Goal: Information Seeking & Learning: Learn about a topic

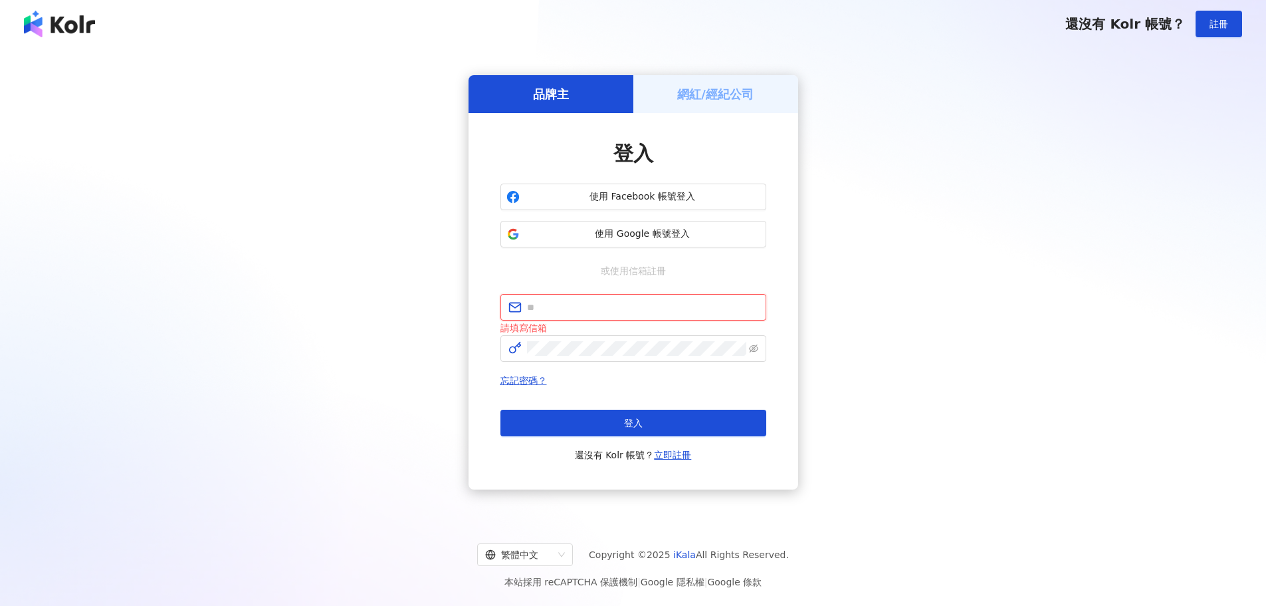
click at [609, 302] on input "text" at bounding box center [642, 307] width 231 height 15
type input "**********"
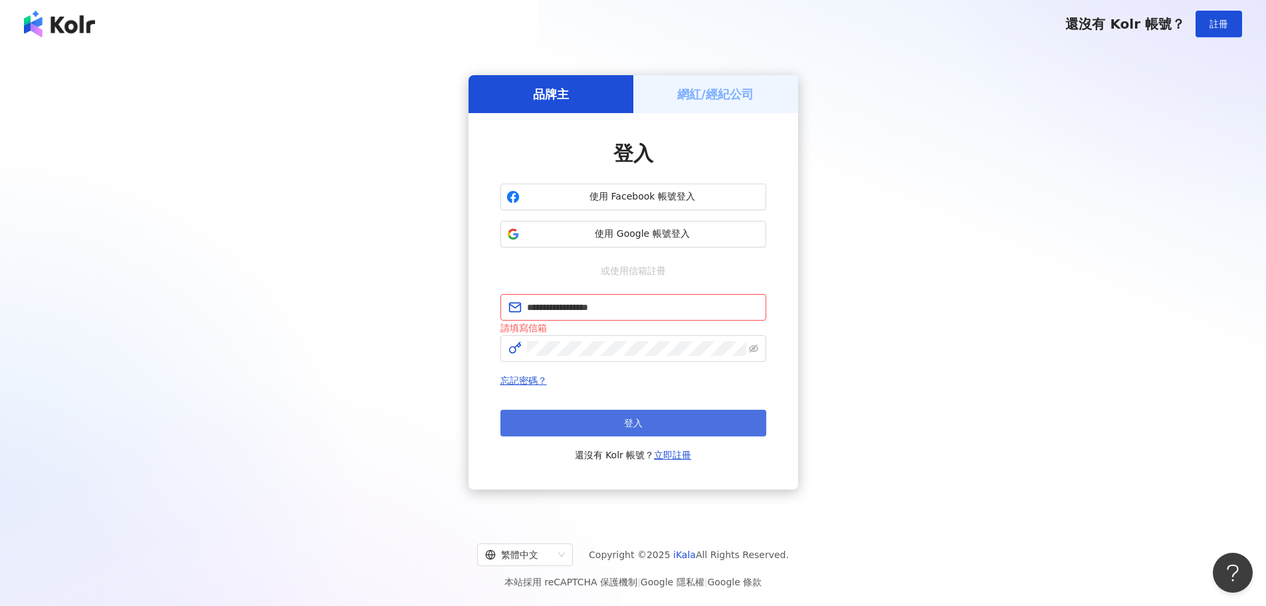
click at [667, 424] on button "登入" at bounding box center [634, 422] width 266 height 27
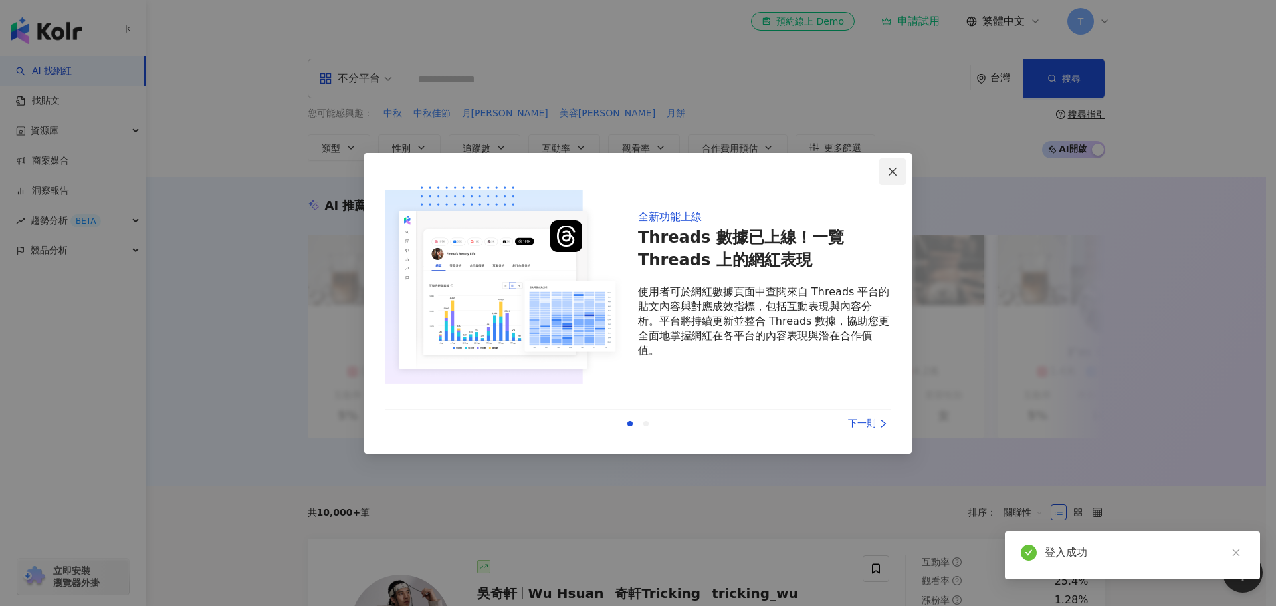
click at [883, 169] on span "Close" at bounding box center [892, 171] width 27 height 11
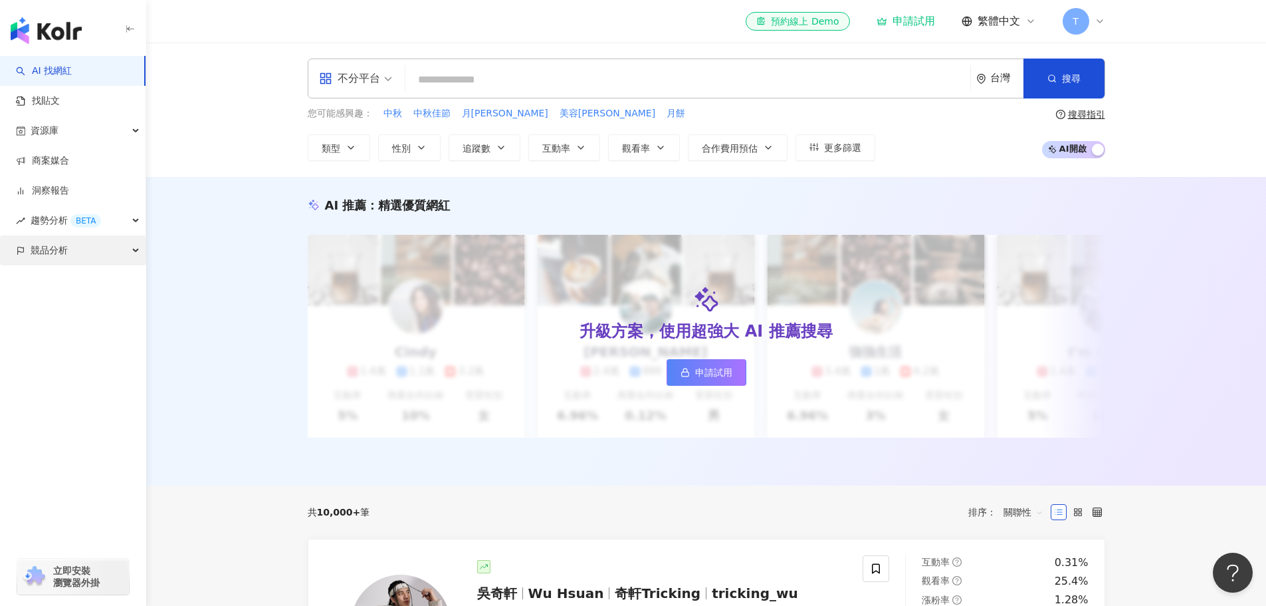
click at [86, 255] on div "競品分析" at bounding box center [73, 250] width 146 height 30
click at [84, 280] on link "品牌帳號分析" at bounding box center [60, 280] width 56 height 13
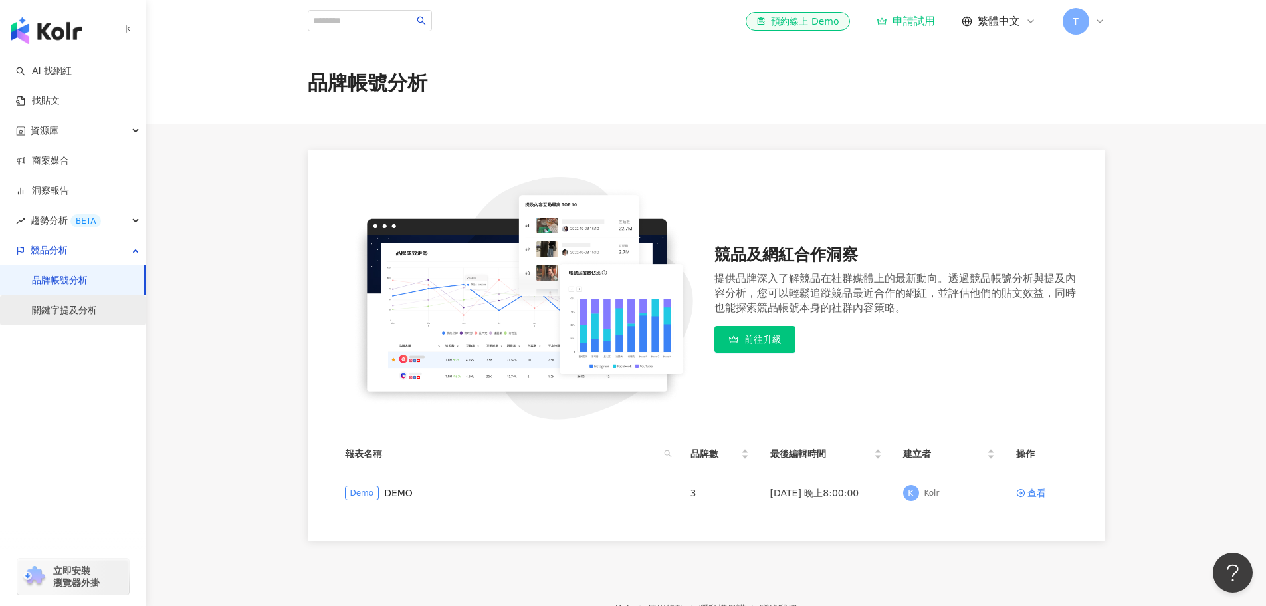
click at [94, 310] on link "關鍵字提及分析" at bounding box center [64, 310] width 65 height 13
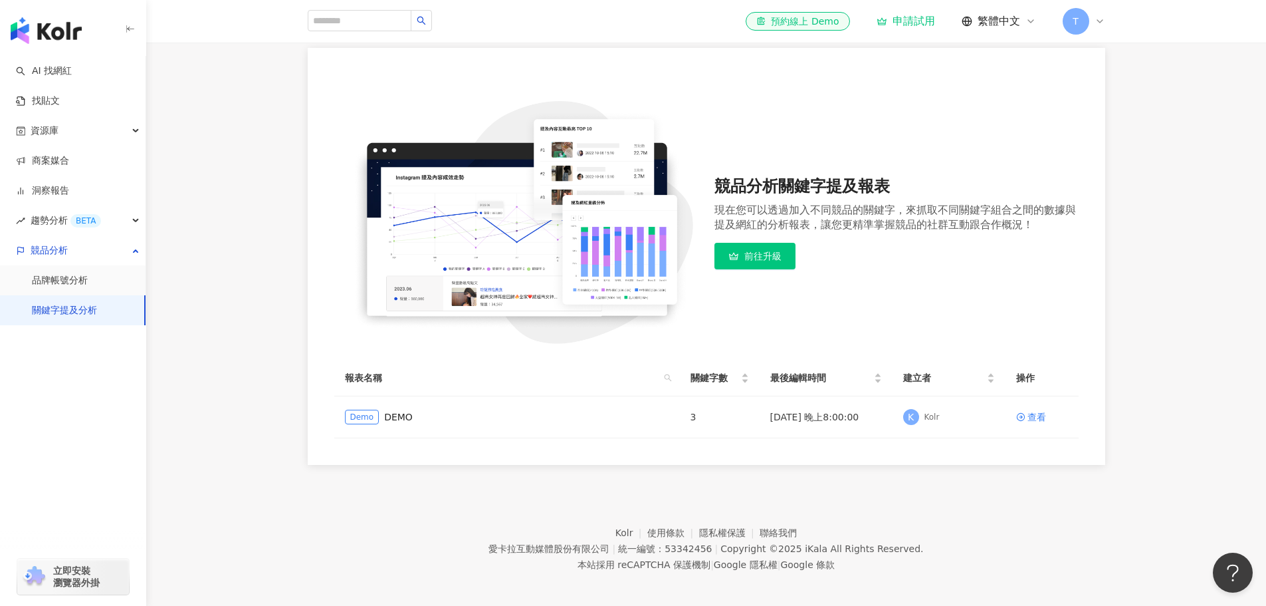
scroll to position [109, 0]
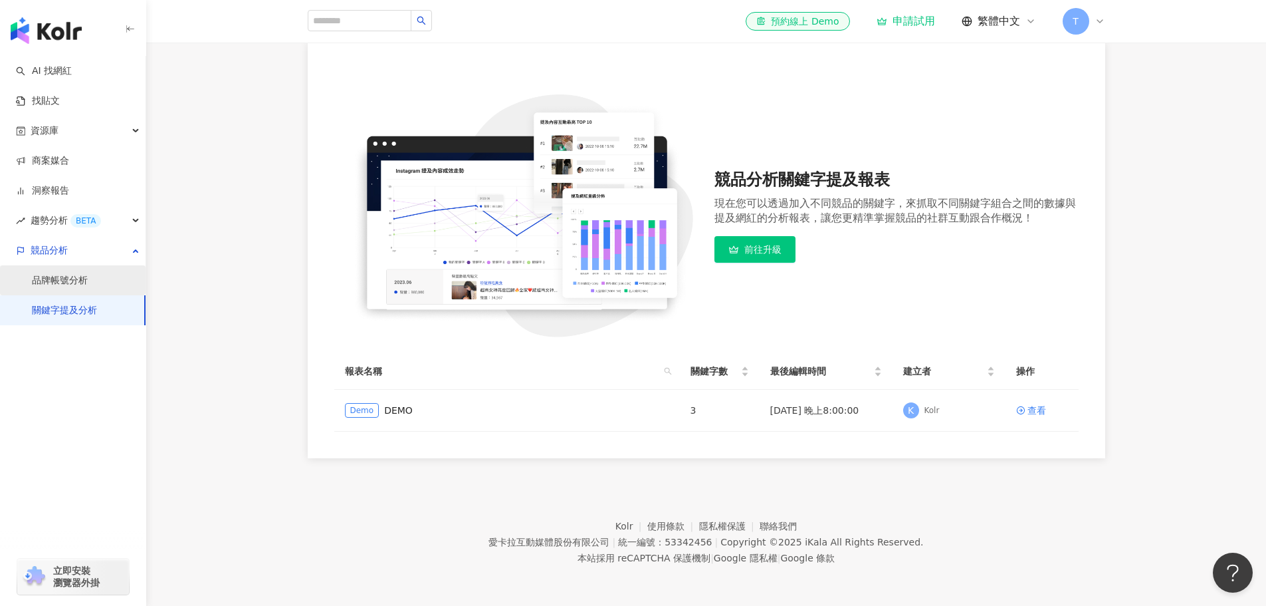
click at [88, 287] on link "品牌帳號分析" at bounding box center [60, 280] width 56 height 13
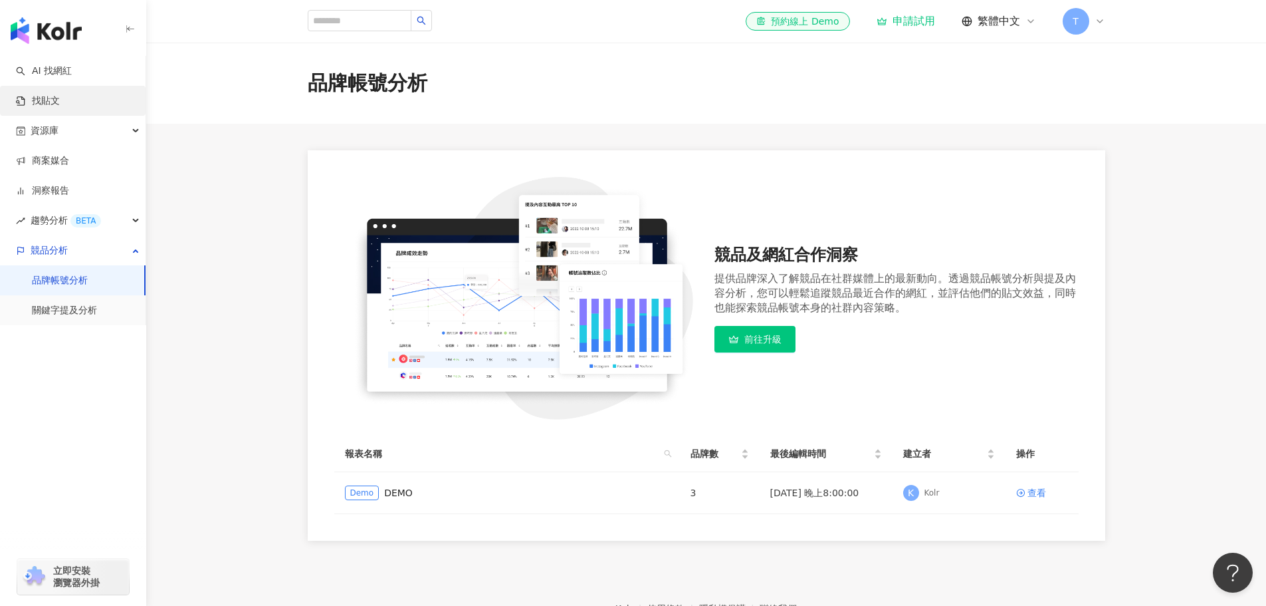
click at [60, 104] on link "找貼文" at bounding box center [38, 100] width 44 height 13
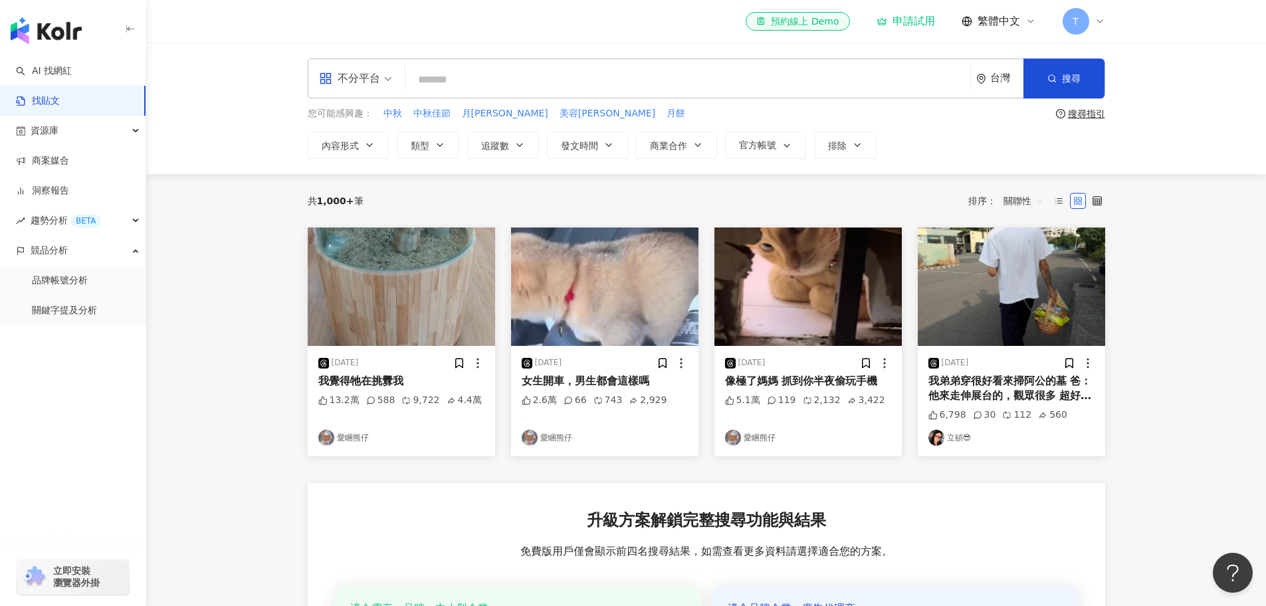
click at [474, 80] on input "search" at bounding box center [688, 79] width 554 height 29
type input "*"
type input "**"
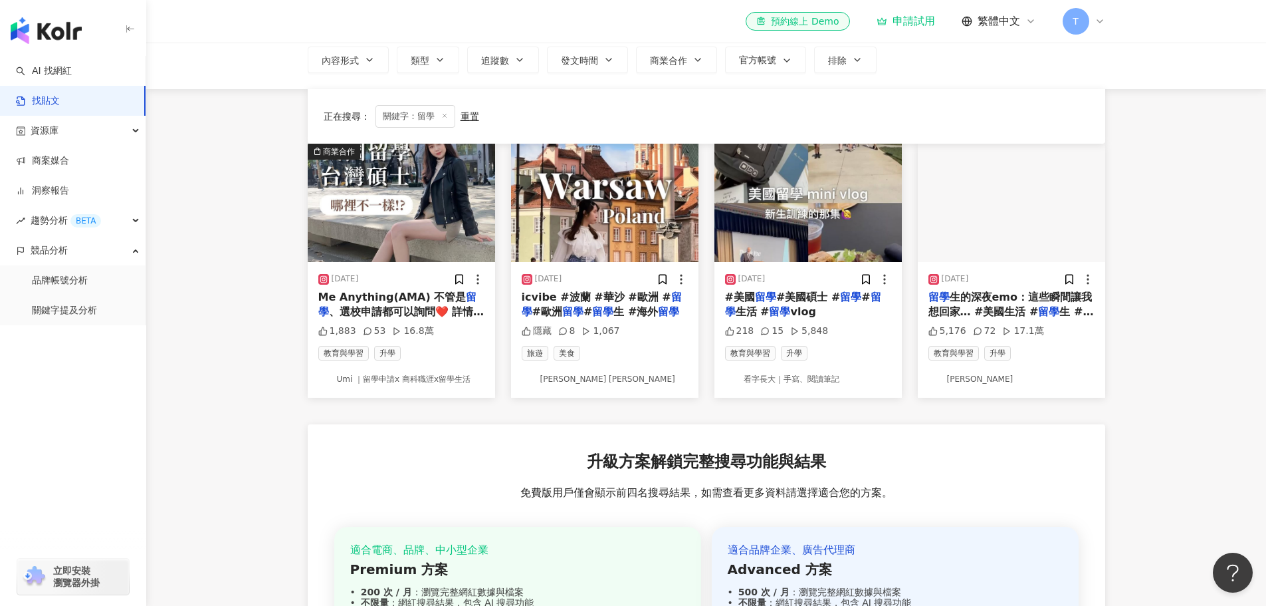
scroll to position [66, 0]
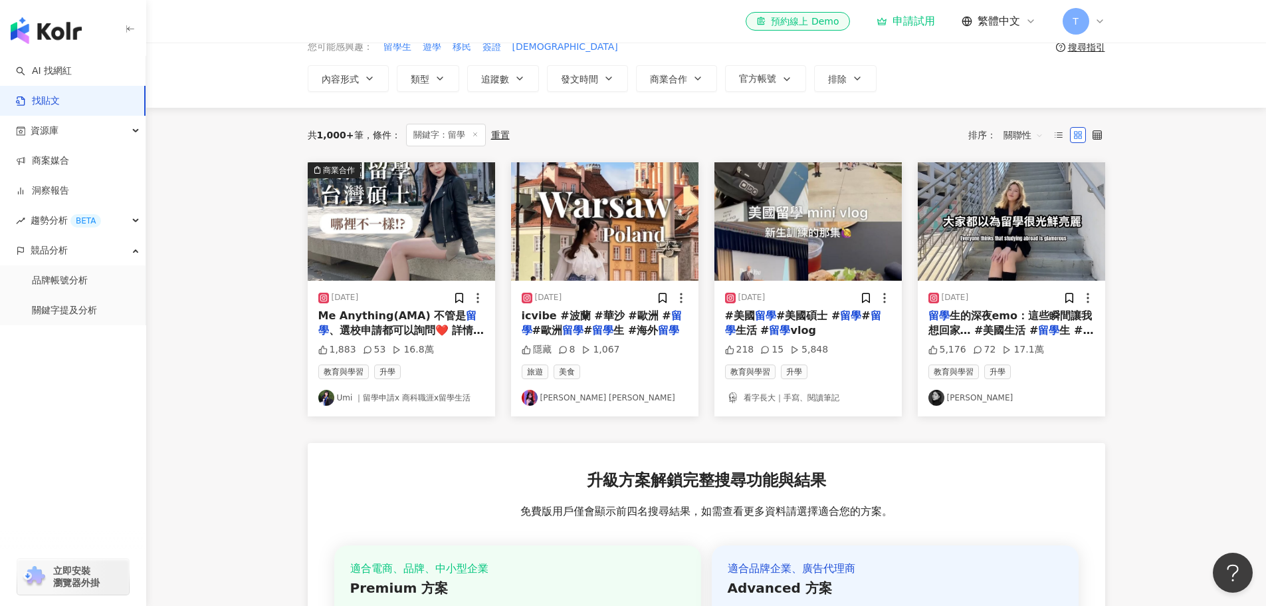
click at [445, 225] on img "button" at bounding box center [401, 221] width 187 height 118
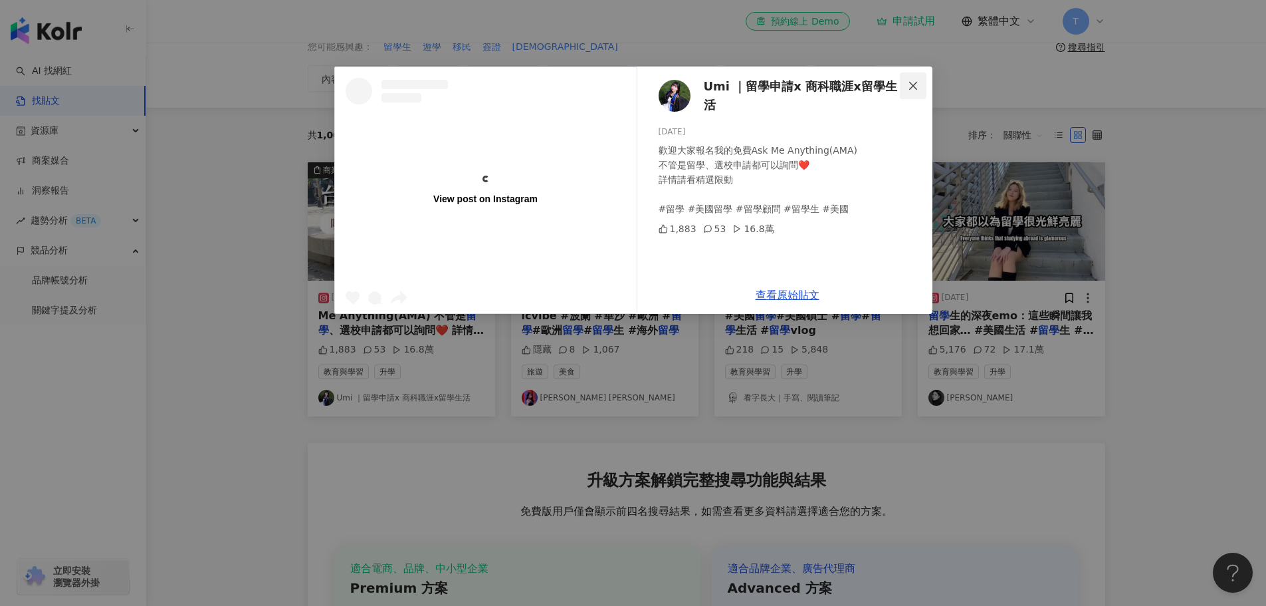
click at [916, 83] on icon "close" at bounding box center [913, 85] width 11 height 11
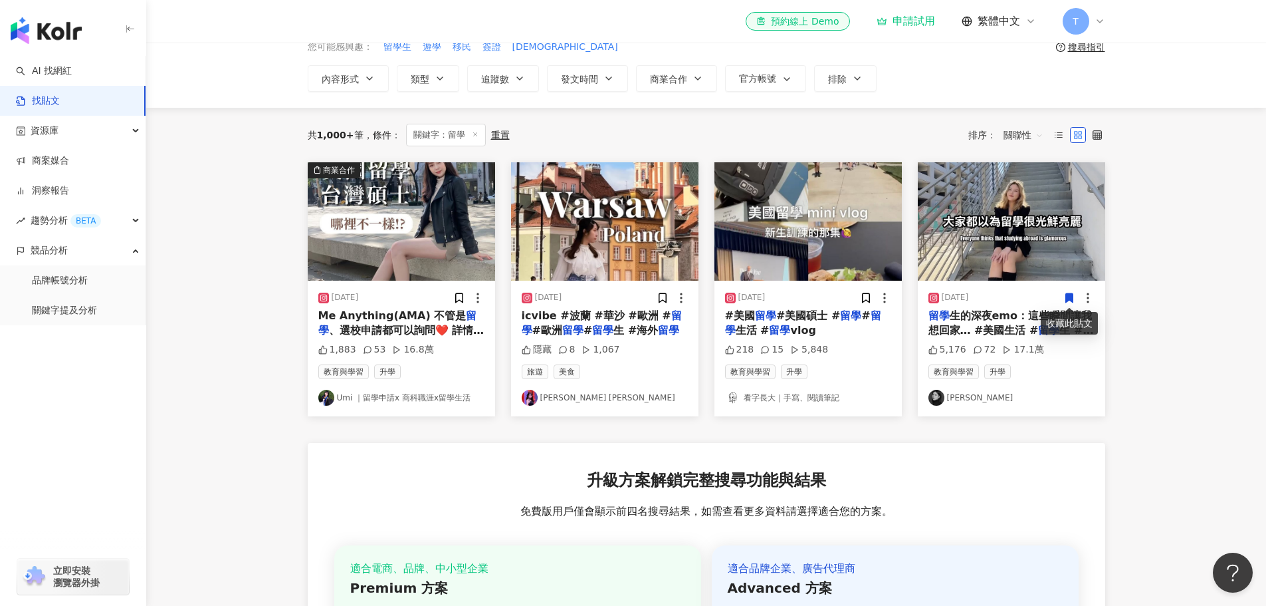
click at [1101, 16] on icon at bounding box center [1100, 21] width 11 height 11
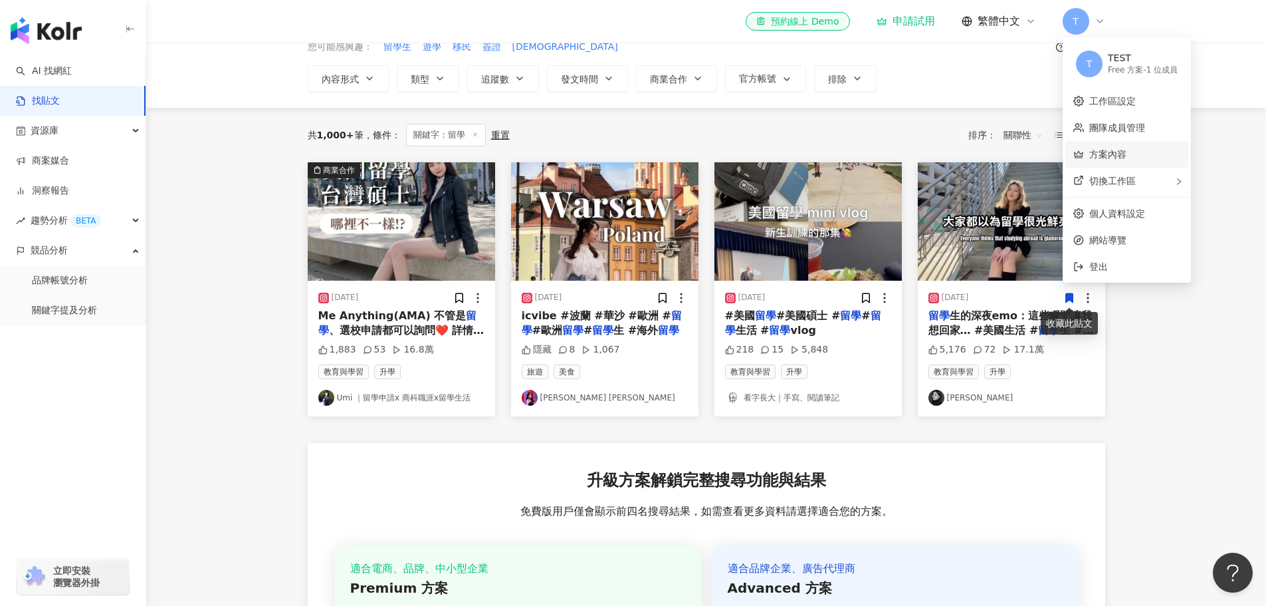
click at [1105, 160] on link "方案內容" at bounding box center [1107, 154] width 37 height 11
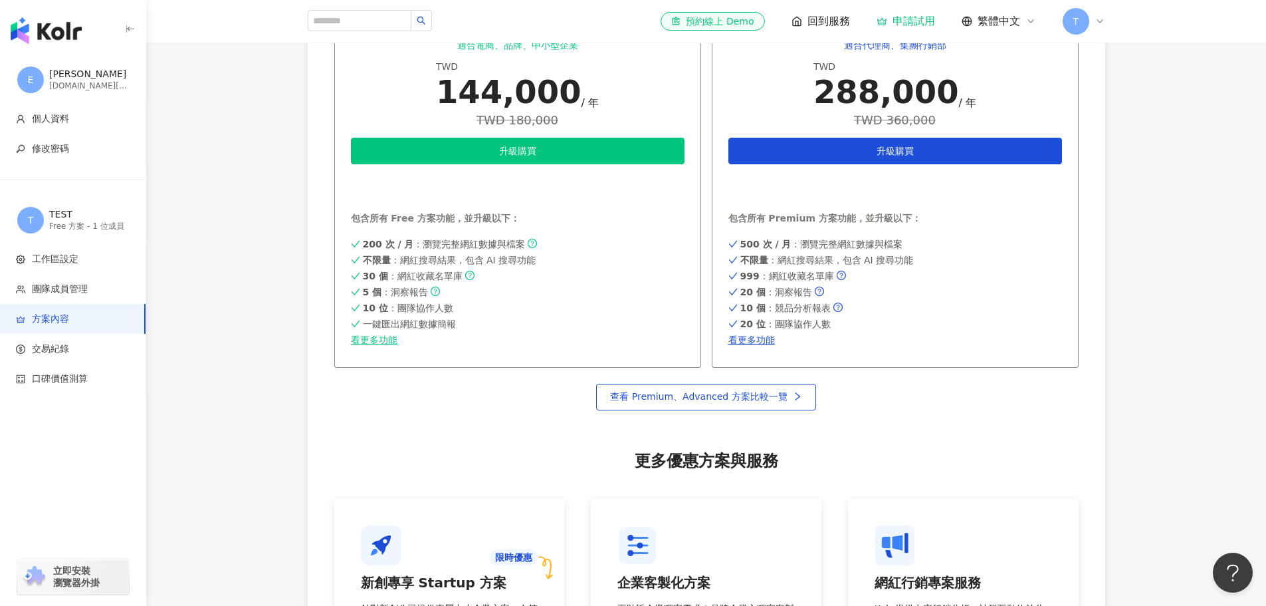
scroll to position [731, 0]
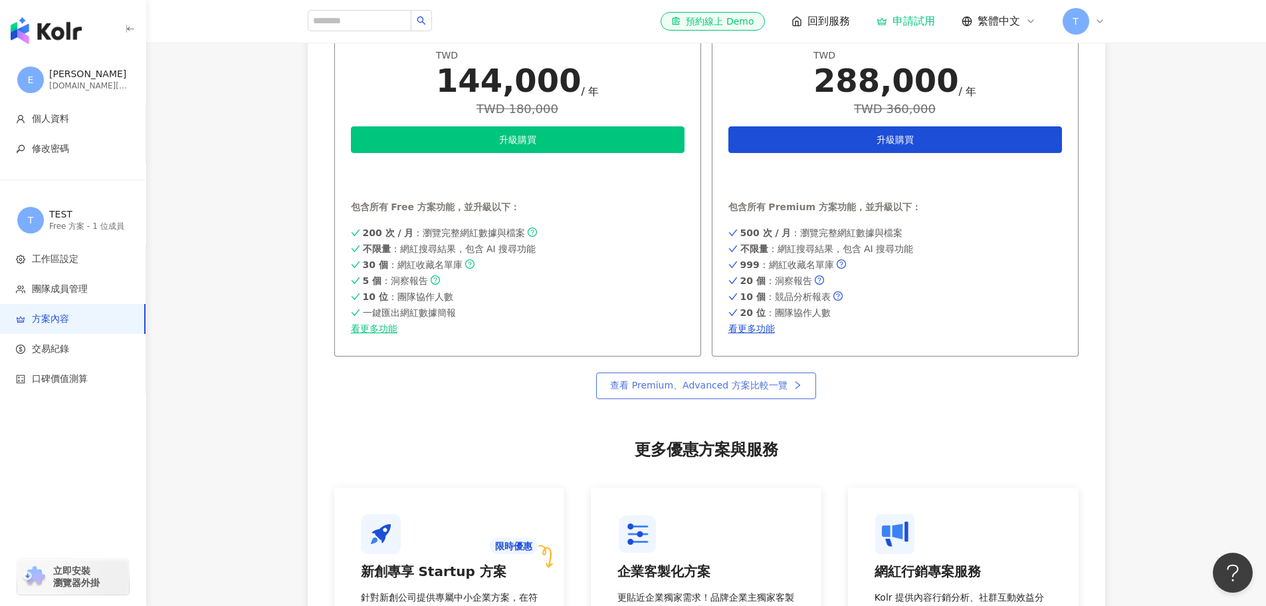
click at [793, 387] on icon "right" at bounding box center [797, 384] width 9 height 9
